Goal: Participate in discussion

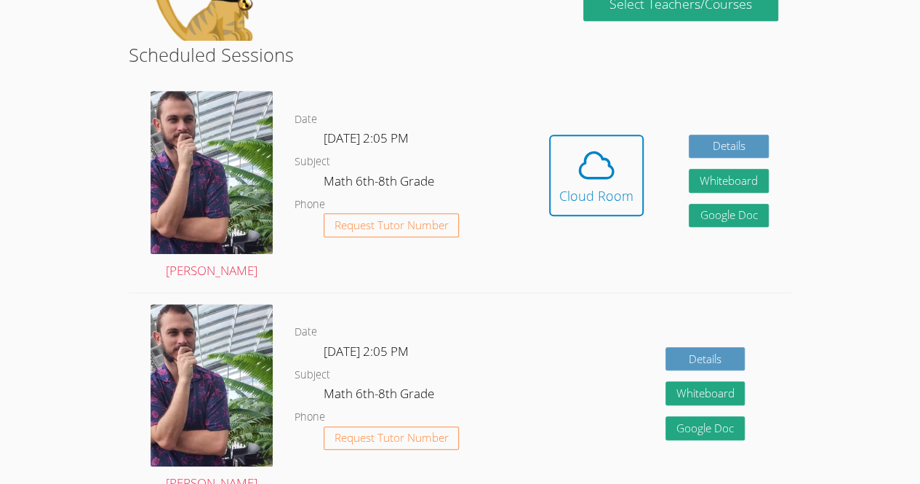
scroll to position [343, 0]
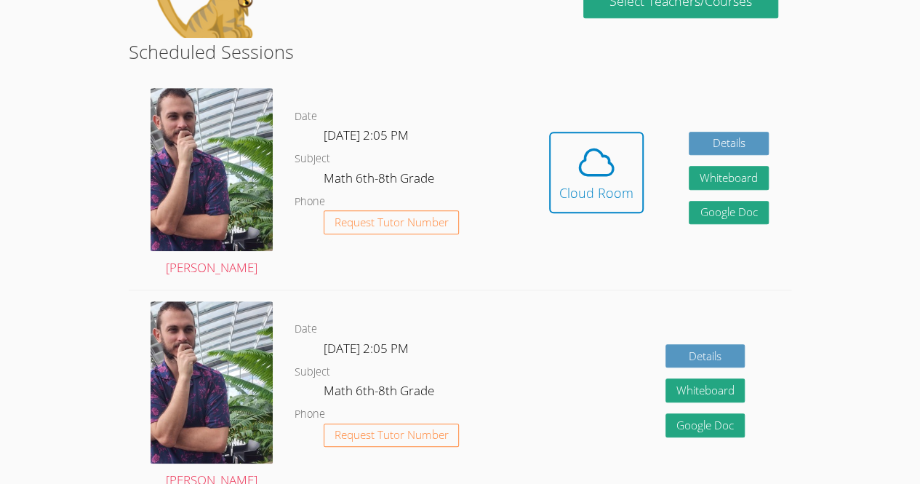
click at [591, 204] on button "Cloud Room" at bounding box center [596, 172] width 95 height 81
click at [617, 151] on span at bounding box center [597, 162] width 74 height 41
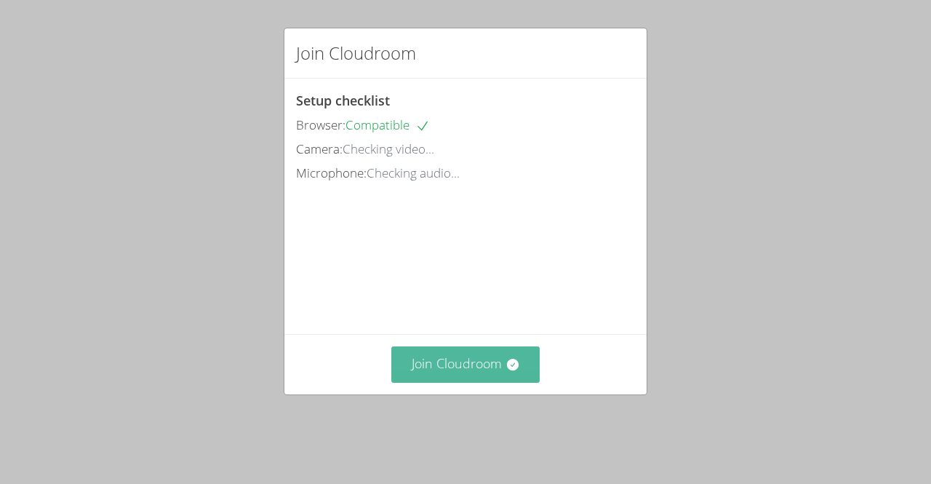
click at [413, 370] on button "Join Cloudroom" at bounding box center [465, 364] width 149 height 36
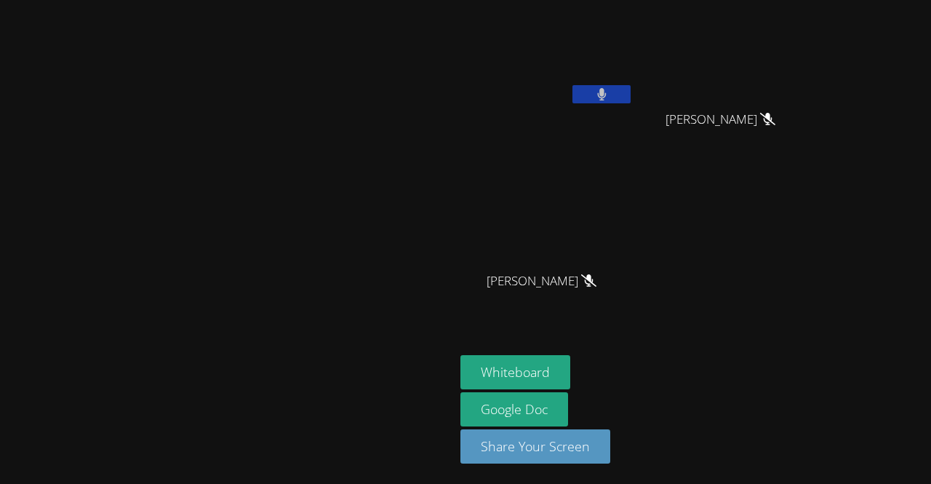
click at [597, 95] on icon at bounding box center [601, 94] width 9 height 12
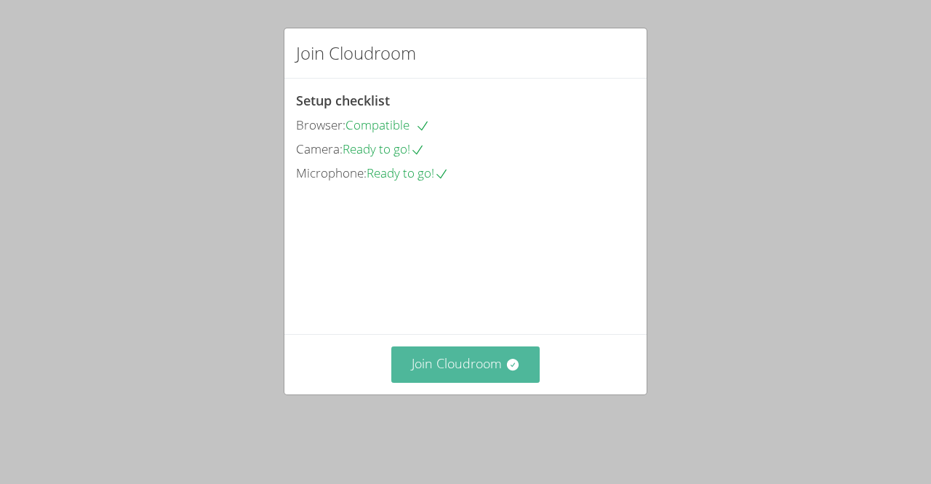
click at [453, 382] on button "Join Cloudroom" at bounding box center [465, 364] width 149 height 36
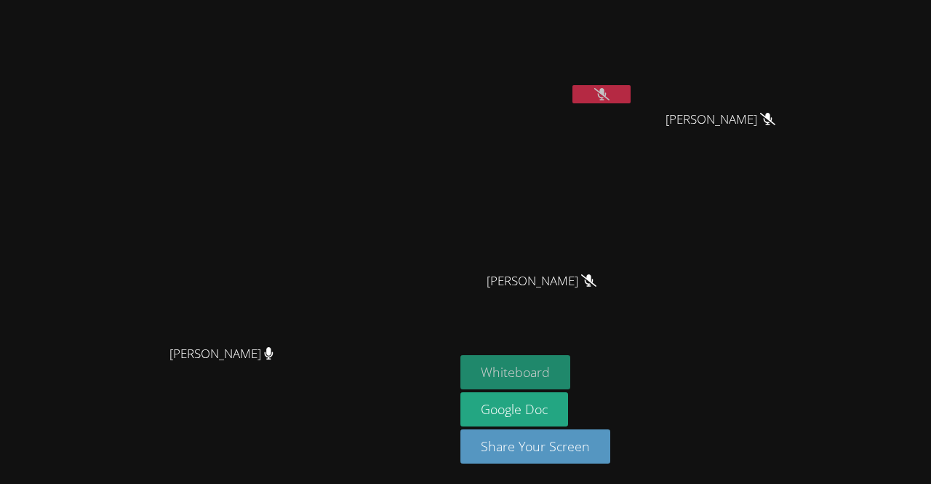
click at [570, 381] on button "Whiteboard" at bounding box center [516, 372] width 110 height 34
click at [813, 266] on div "Fernanda Guadalupe Garcia Carranza Wenley Edouard Occeas Wenley Edouard Occeas …" at bounding box center [637, 164] width 352 height 317
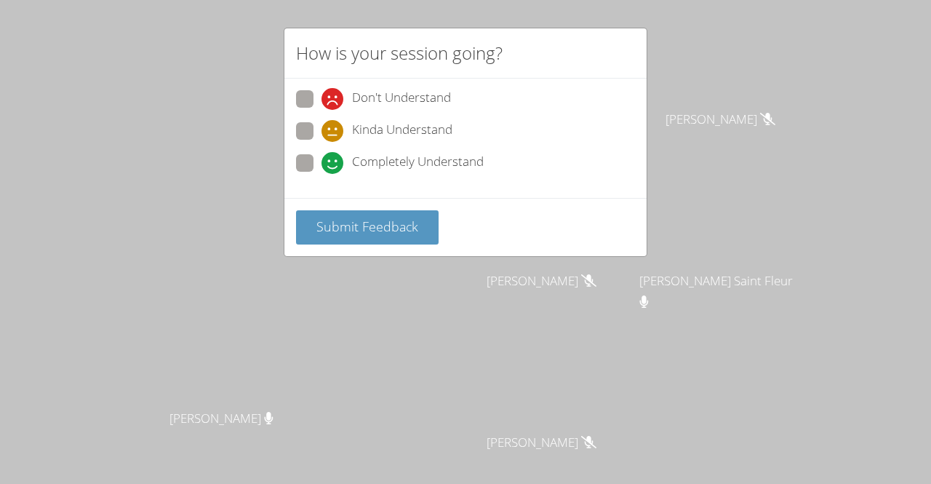
click at [322, 174] on span at bounding box center [322, 174] width 0 height 0
click at [322, 154] on input "Completely Understand" at bounding box center [328, 160] width 12 height 12
radio input "true"
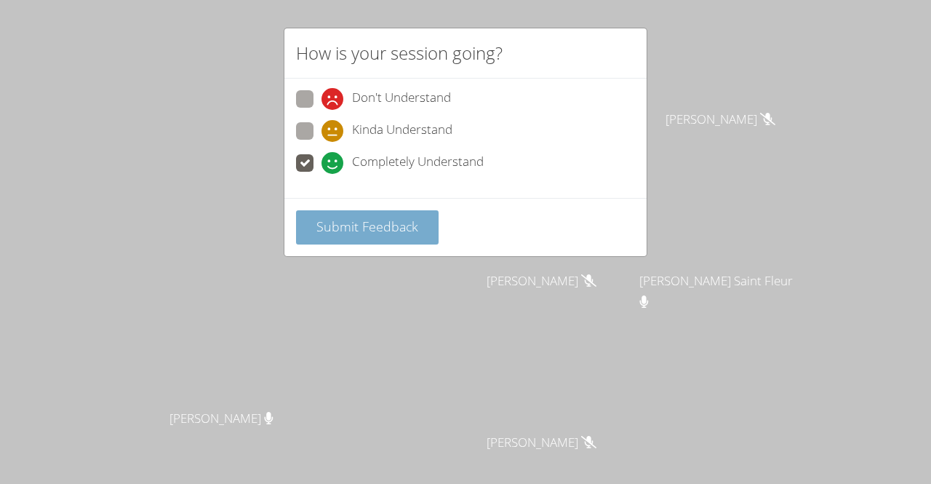
click at [338, 211] on button "Submit Feedback" at bounding box center [367, 227] width 143 height 34
